Goal: Information Seeking & Learning: Understand process/instructions

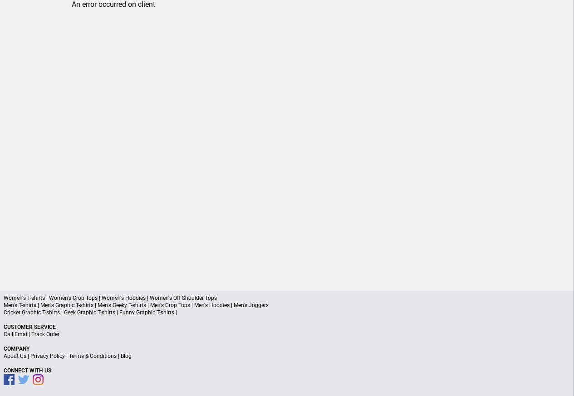
scroll to position [43, 0]
